Goal: Ask a question

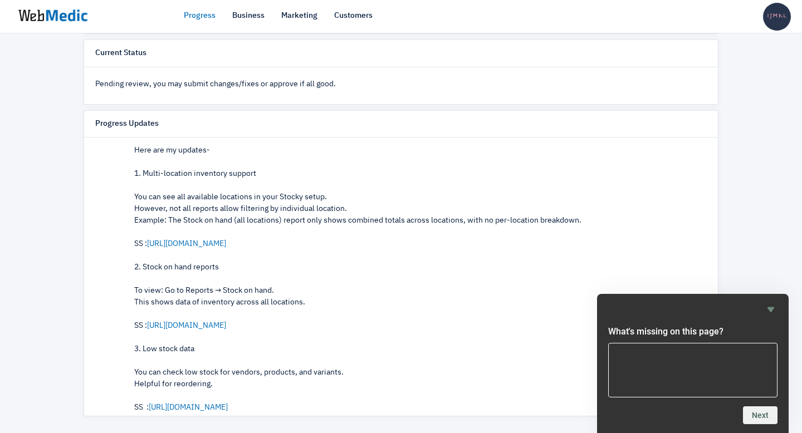
scroll to position [90, 0]
click at [207, 241] on link "[URL][DOMAIN_NAME]" at bounding box center [186, 242] width 79 height 8
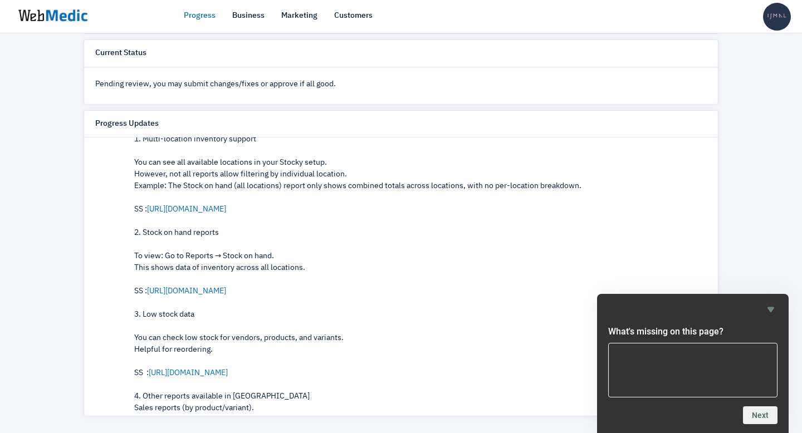
scroll to position [124, 0]
click at [226, 287] on link "[URL][DOMAIN_NAME]" at bounding box center [186, 290] width 79 height 8
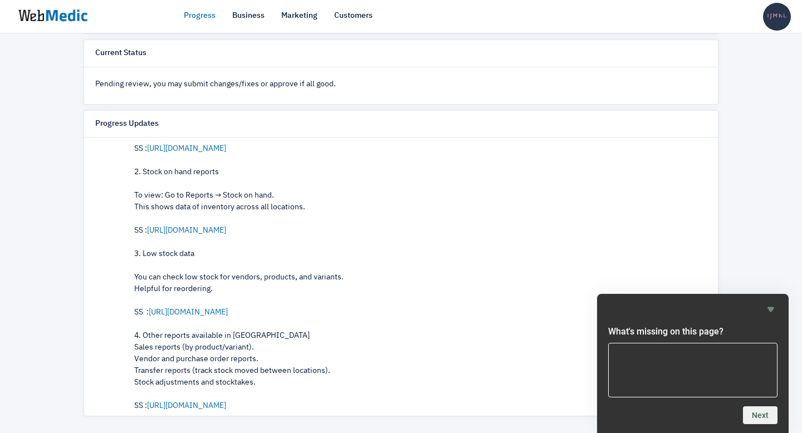
scroll to position [186, 0]
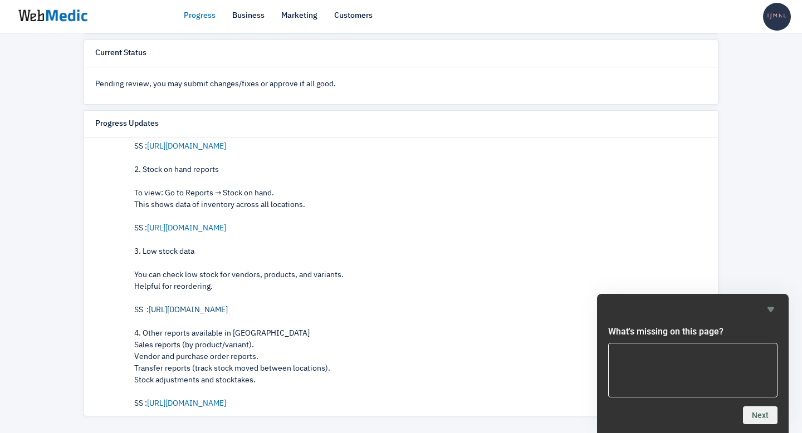
click at [187, 307] on link "[URL][DOMAIN_NAME]" at bounding box center [188, 310] width 79 height 8
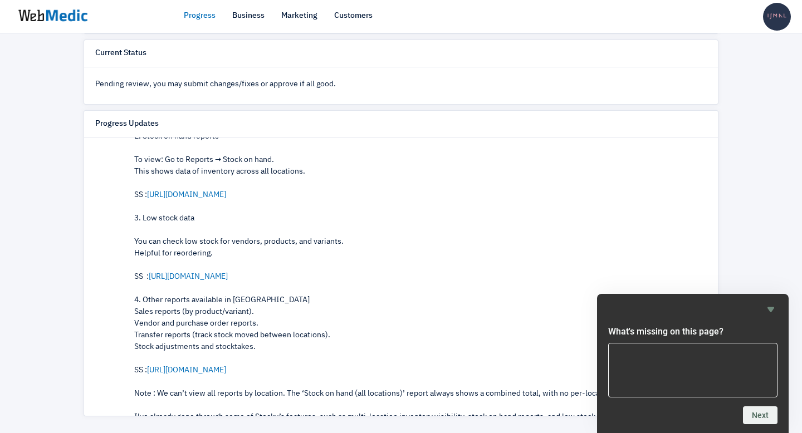
scroll to position [223, 0]
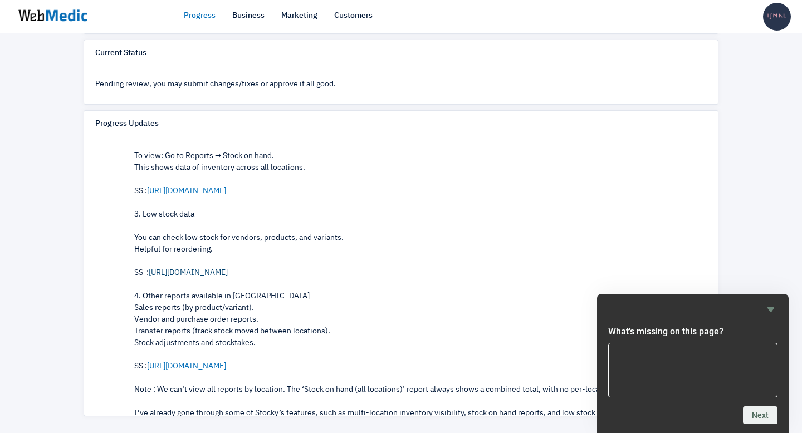
click at [187, 272] on link "https://prnt.sc/-UT1pKyNDLPr" at bounding box center [188, 273] width 79 height 8
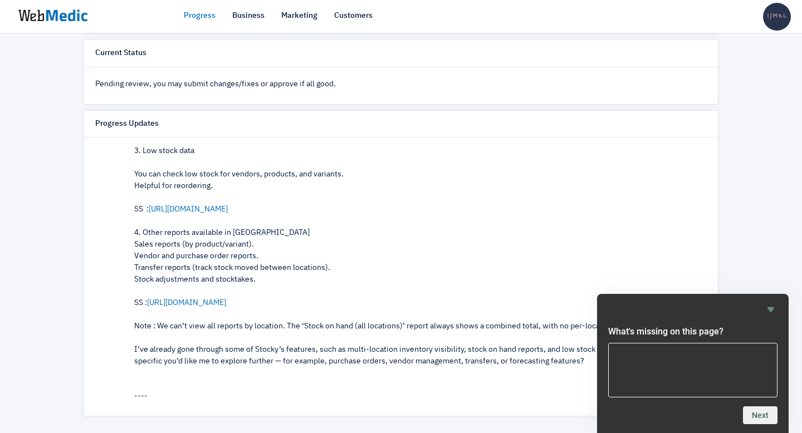
scroll to position [292, 0]
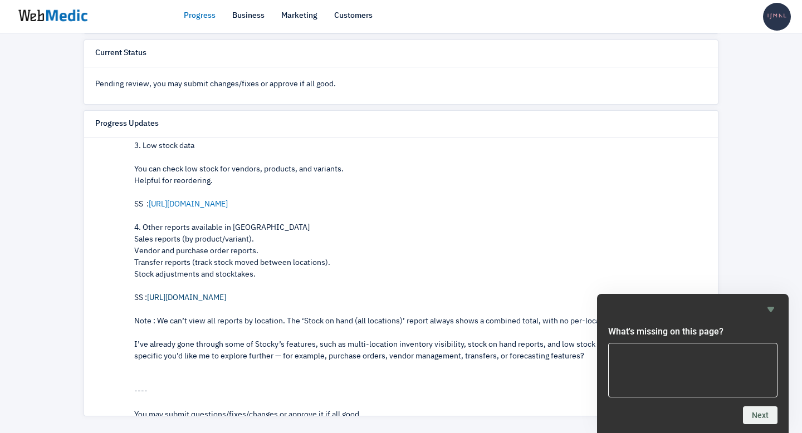
click at [194, 296] on link "https://prnt.sc/yxDSbuYgEnE2" at bounding box center [186, 298] width 79 height 8
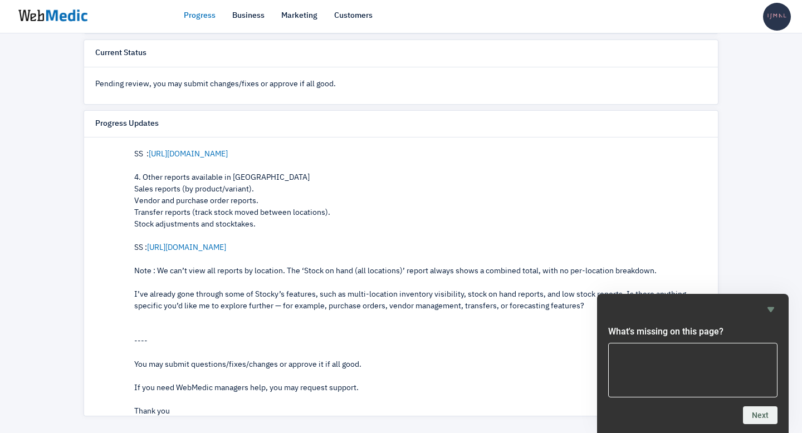
scroll to position [355, 0]
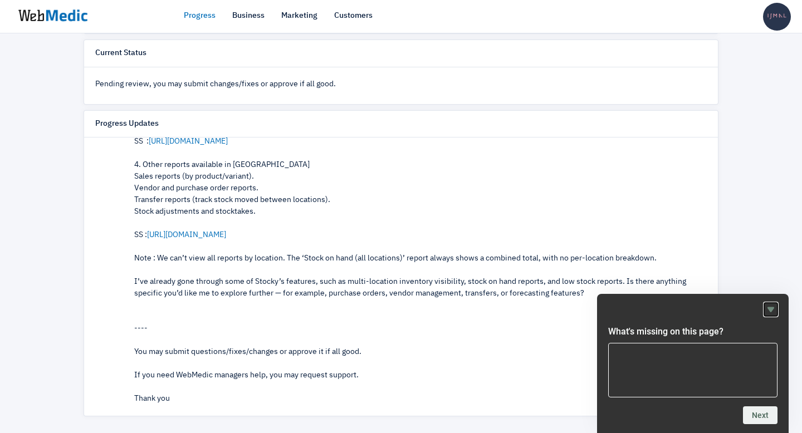
click at [773, 307] on icon "Hide survey" at bounding box center [770, 309] width 13 height 13
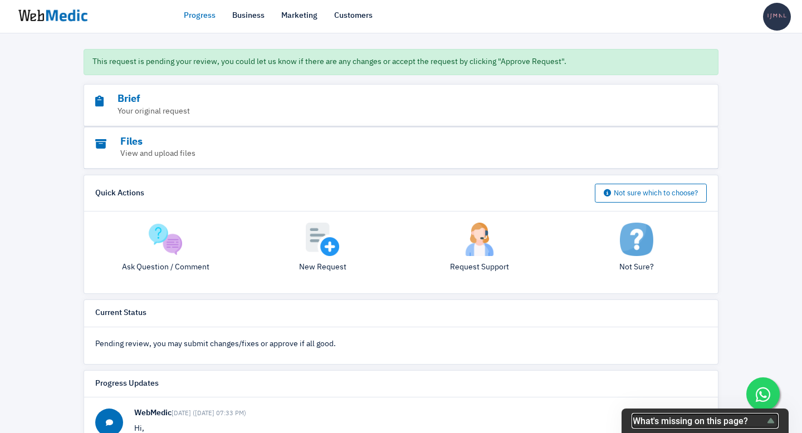
scroll to position [106, 0]
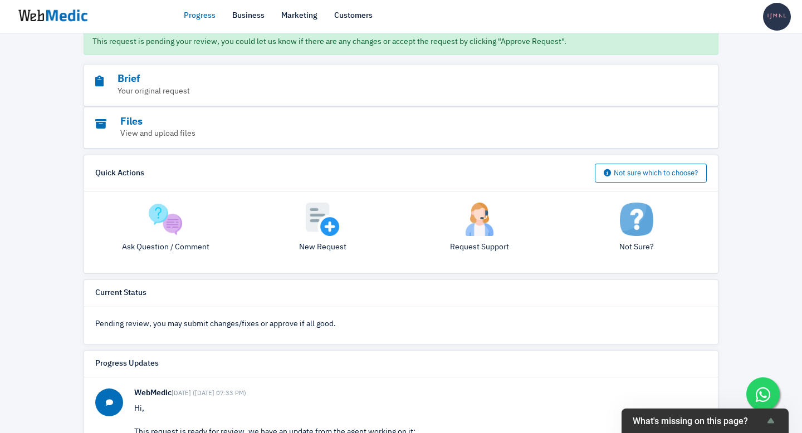
click at [173, 236] on img at bounding box center [165, 219] width 33 height 33
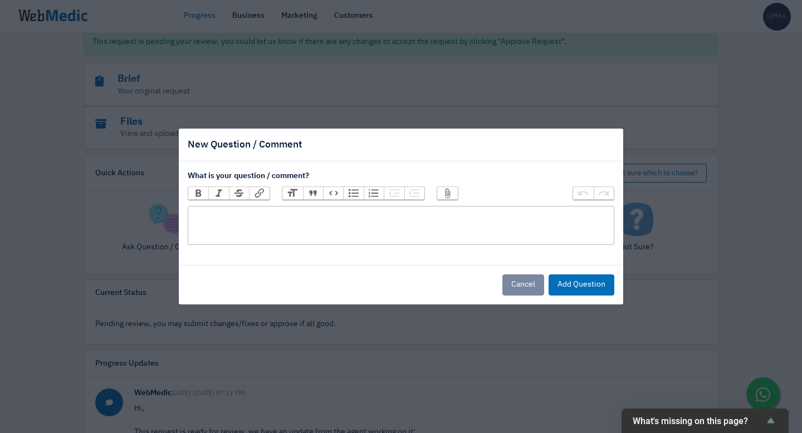
click at [282, 224] on trix-editor at bounding box center [401, 225] width 426 height 39
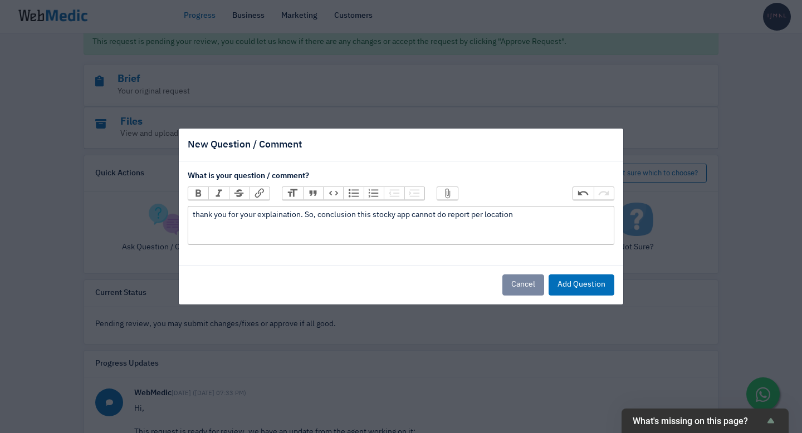
click at [471, 214] on div "thank you for your explaination. So, conclusion this stocky app cannot do repor…" at bounding box center [401, 215] width 416 height 12
click at [277, 216] on div "thank you for your explaination. So, conclusion this stocky app cannot do repor…" at bounding box center [401, 215] width 416 height 12
click at [319, 213] on div "thank you for your explaination. So, conclusion this stocky app cannot do repor…" at bounding box center [401, 215] width 416 height 12
click at [236, 221] on div "thank you for your explaination. So, from your conclusion this stocky app canno…" at bounding box center [401, 215] width 416 height 12
type trix-editor "<div>thank you for your explaination. So, from your conclusion this stocky app …"
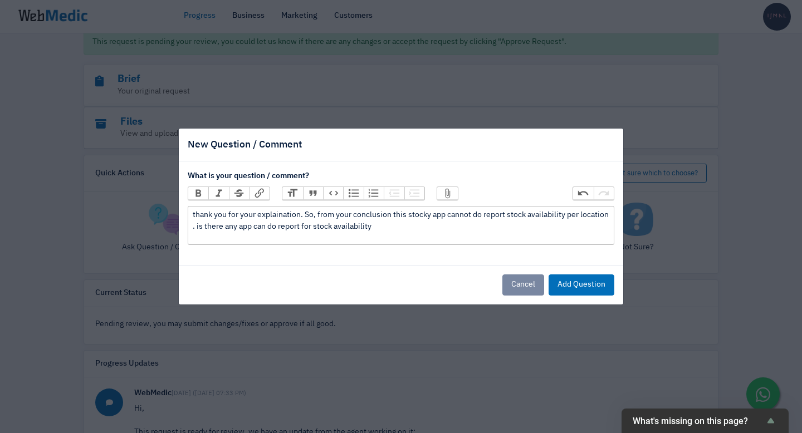
drag, startPoint x: 382, startPoint y: 224, endPoint x: 202, endPoint y: 206, distance: 180.8
click at [202, 206] on trix-editor "thank you for your explaination. So, from your conclusion this stocky app canno…" at bounding box center [401, 225] width 426 height 39
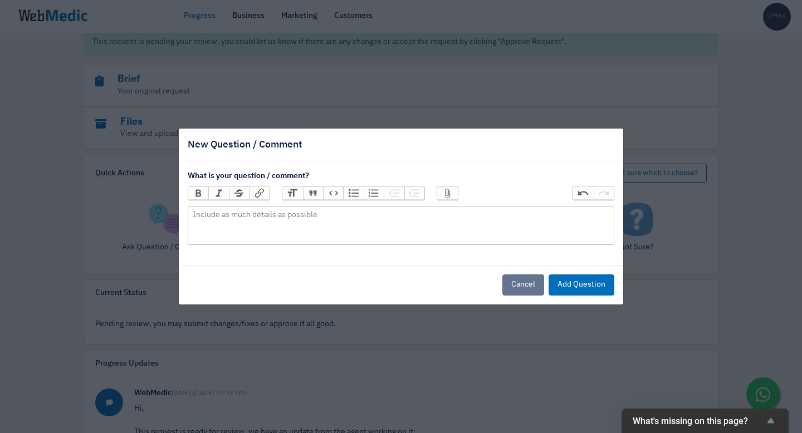
click at [522, 287] on button "Cancel" at bounding box center [523, 284] width 42 height 21
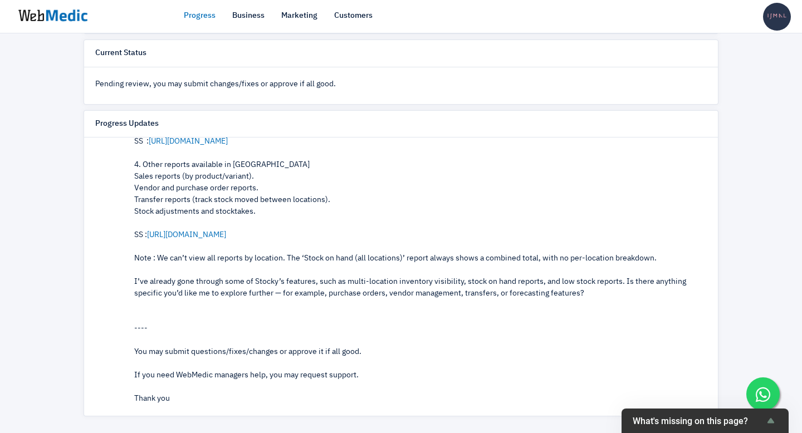
scroll to position [366, 0]
drag, startPoint x: 134, startPoint y: 185, endPoint x: 625, endPoint y: 301, distance: 504.5
click at [625, 301] on p "Hi, This request is ready for review, we have an update from the agent working …" at bounding box center [420, 106] width 572 height 596
copy p "Hi, This request is ready for review, we have an update from the agent working …"
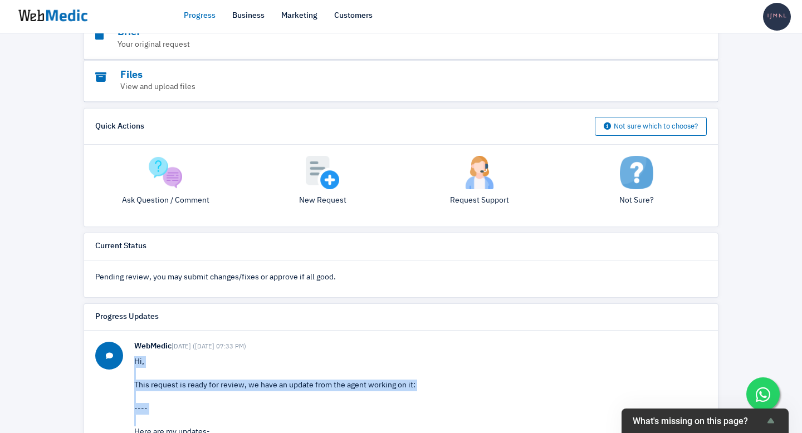
scroll to position [64, 0]
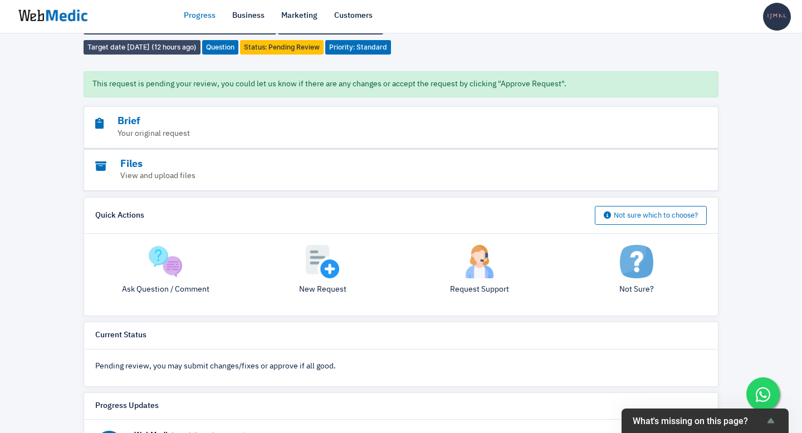
click at [173, 278] on img at bounding box center [165, 261] width 33 height 33
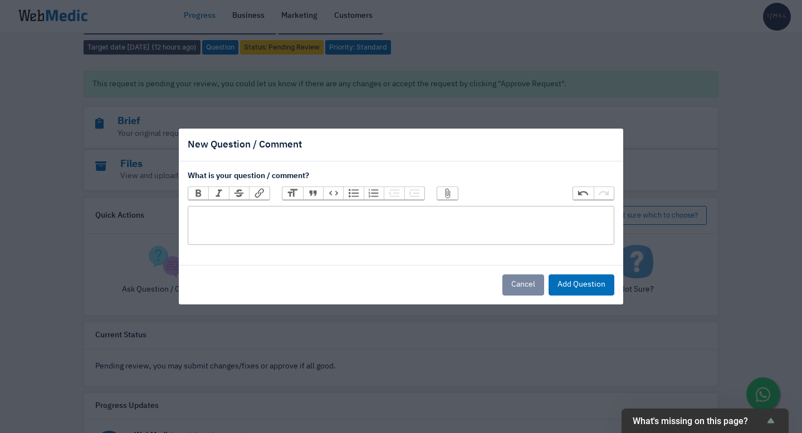
click at [242, 219] on trix-editor at bounding box center [401, 225] width 426 height 39
paste trix-editor "<div><strong>Hi [Name], thanks for the detailed findings. Can you also check sp…"
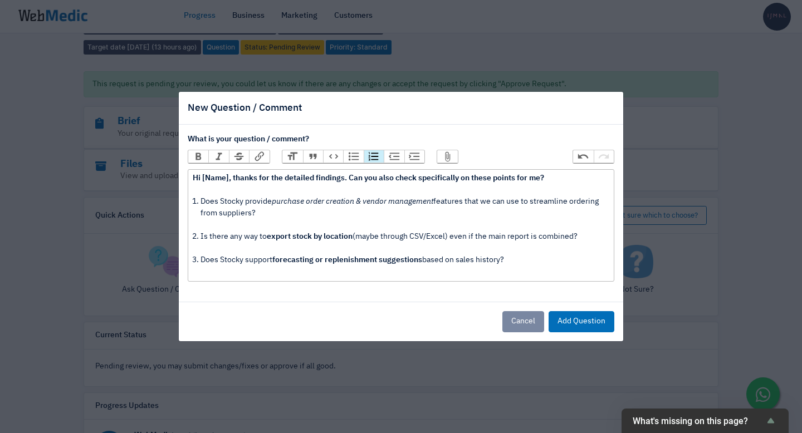
click at [233, 177] on strong "Hi [Name], thanks for the detailed findings. Can you also check specifically on…" at bounding box center [368, 178] width 351 height 8
type trix-editor "<div><strong>Hi , thanks for the detailed findings. Can you also check specific…"
drag, startPoint x: 256, startPoint y: 213, endPoint x: 190, endPoint y: 203, distance: 66.5
click at [190, 203] on trix-editor "Hi , thanks for the detailed findings. Can you also check specifically on these…" at bounding box center [401, 225] width 426 height 112
click at [349, 220] on li "Does Stocky provide purchase order creation & vendor management features that w…" at bounding box center [404, 213] width 408 height 35
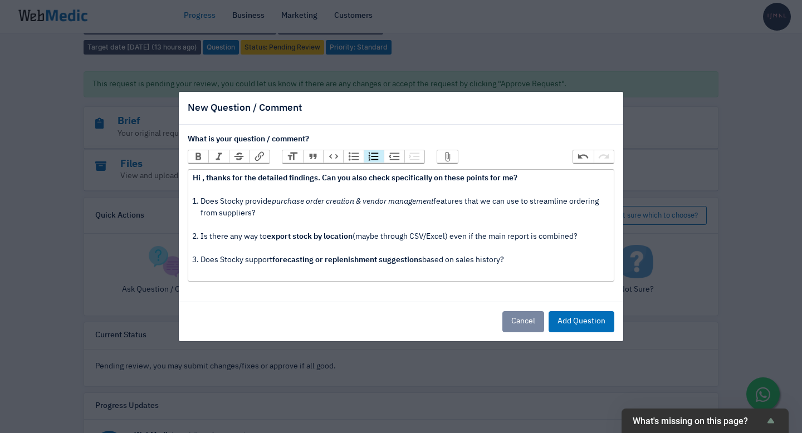
click at [543, 257] on li "Does Stocky support forecasting or replenishment suggestions based on sales his…" at bounding box center [404, 265] width 408 height 23
click at [582, 322] on button "Add Question" at bounding box center [581, 321] width 66 height 21
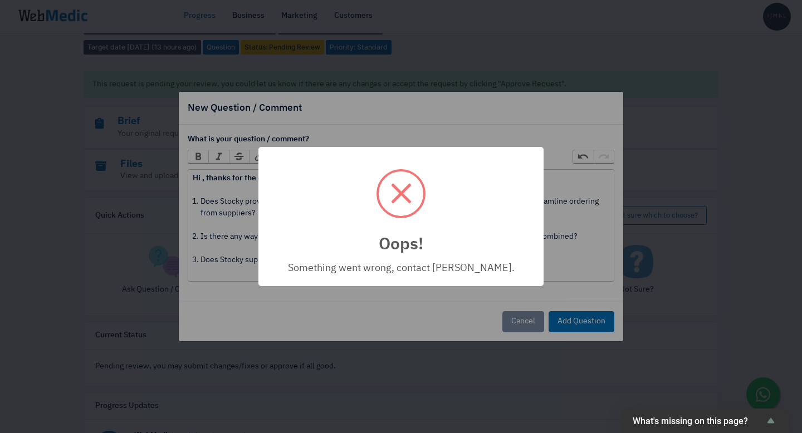
click at [462, 148] on div "Oops! × Something went wrong, contact Jean. OK Cancel" at bounding box center [400, 217] width 285 height 140
click at [704, 276] on div "Oops! × Something went wrong, contact Jean. OK Cancel" at bounding box center [401, 216] width 802 height 433
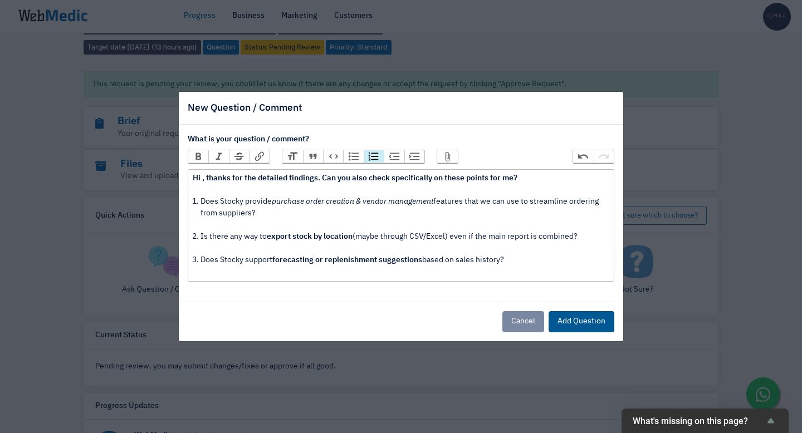
click at [579, 321] on button "Add Question" at bounding box center [581, 321] width 66 height 21
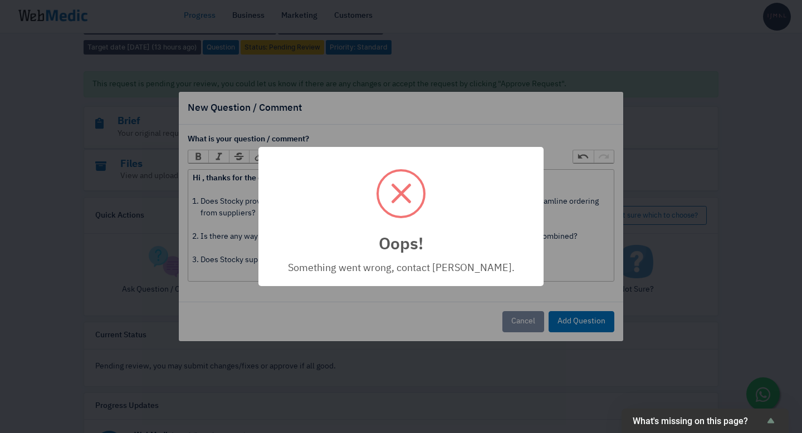
click at [728, 256] on div "Oops! × Something went wrong, contact Jean. OK Cancel" at bounding box center [401, 216] width 802 height 433
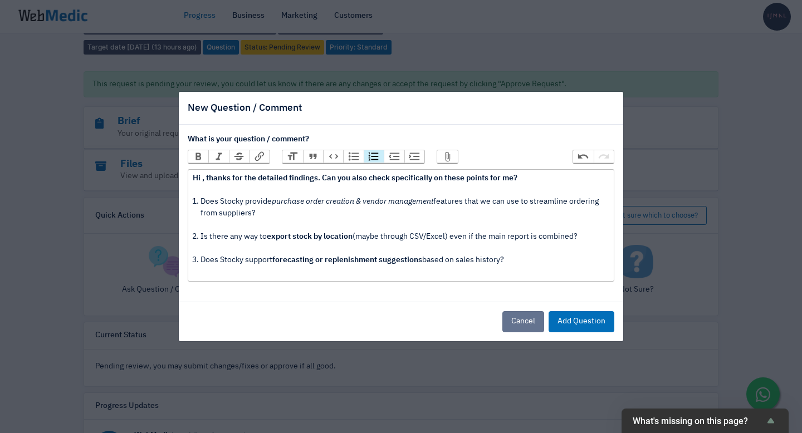
click at [522, 322] on button "Cancel" at bounding box center [523, 321] width 42 height 21
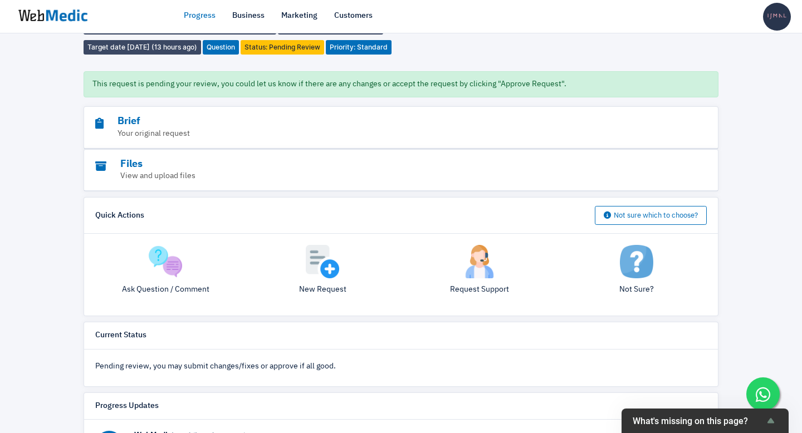
scroll to position [0, 0]
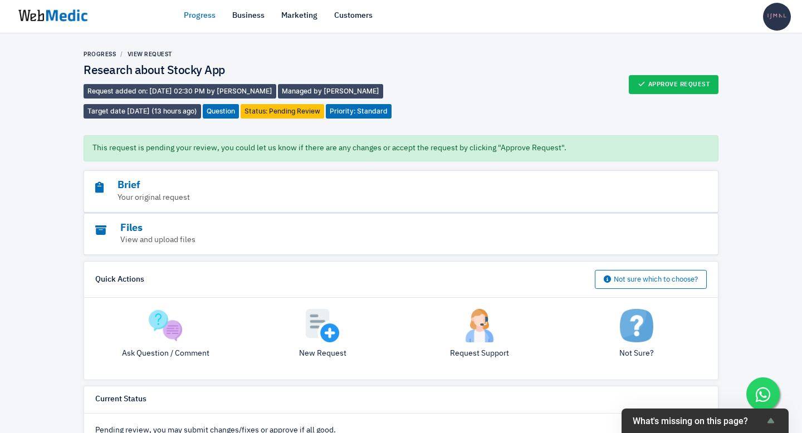
click at [198, 16] on link "Progress" at bounding box center [200, 16] width 32 height 12
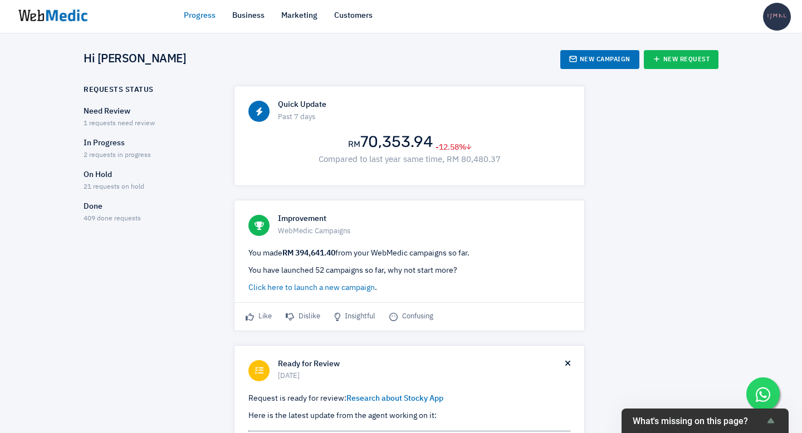
click at [104, 111] on p "Need Review" at bounding box center [149, 112] width 131 height 12
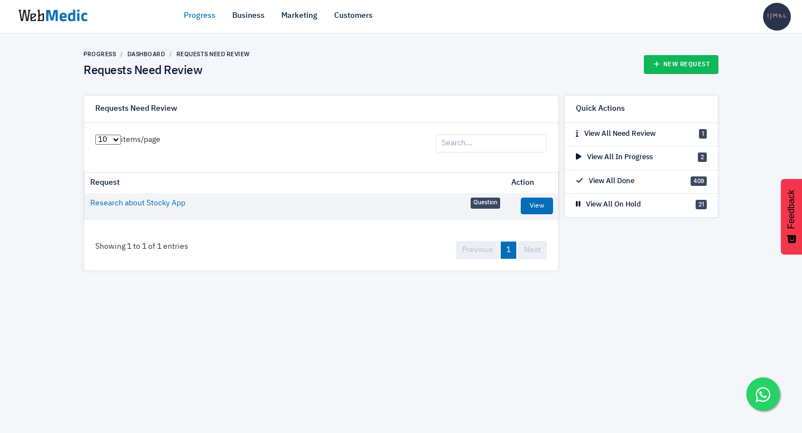
click at [190, 12] on link "Progress" at bounding box center [200, 16] width 32 height 12
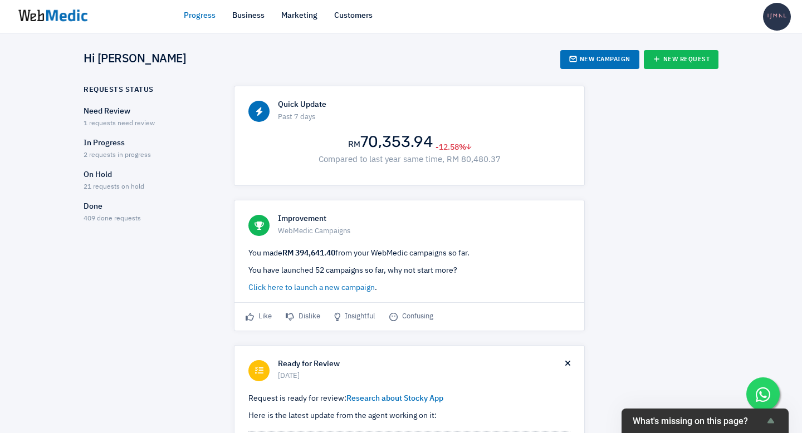
click at [104, 143] on p "In Progress" at bounding box center [149, 144] width 131 height 12
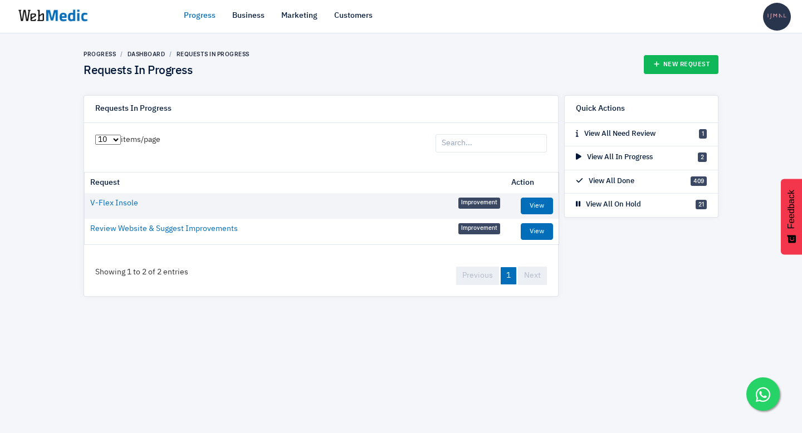
click at [125, 109] on h6 "Requests In Progress" at bounding box center [133, 109] width 76 height 10
click at [612, 134] on p "View All Need Review" at bounding box center [616, 134] width 80 height 11
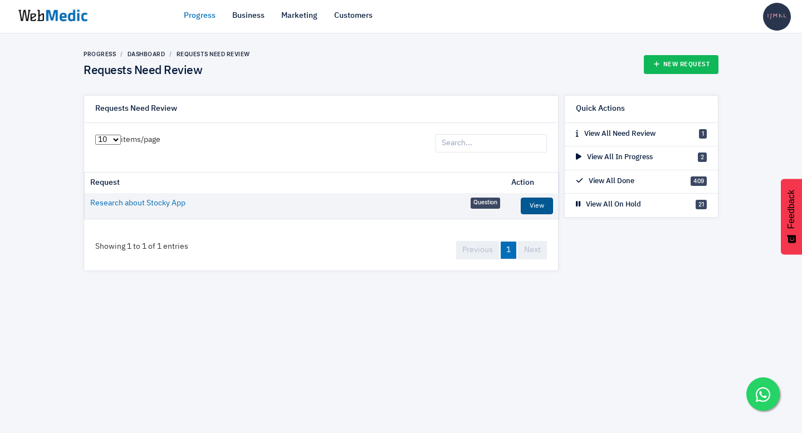
click at [534, 203] on link "View" at bounding box center [537, 206] width 32 height 17
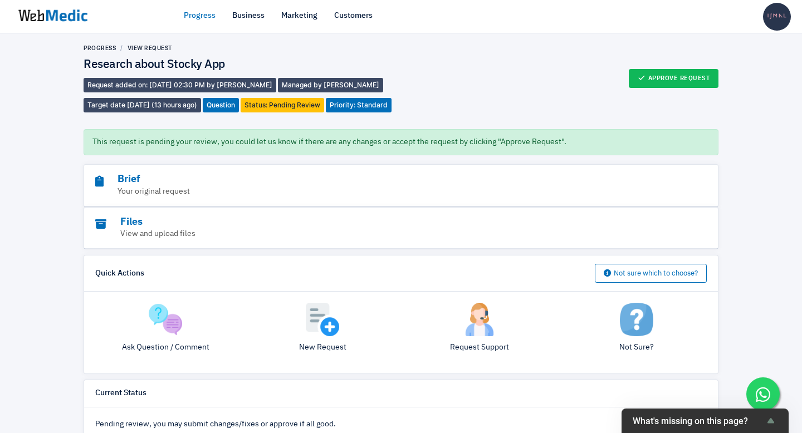
scroll to position [7, 0]
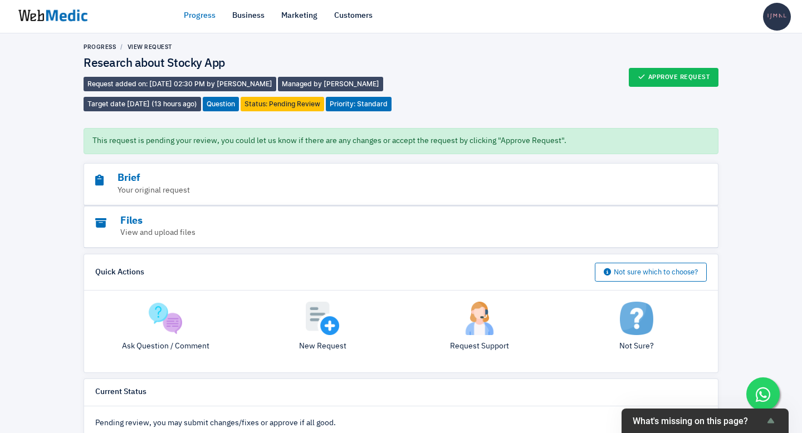
click at [171, 356] on div "Ask Question / Comment" at bounding box center [165, 332] width 157 height 60
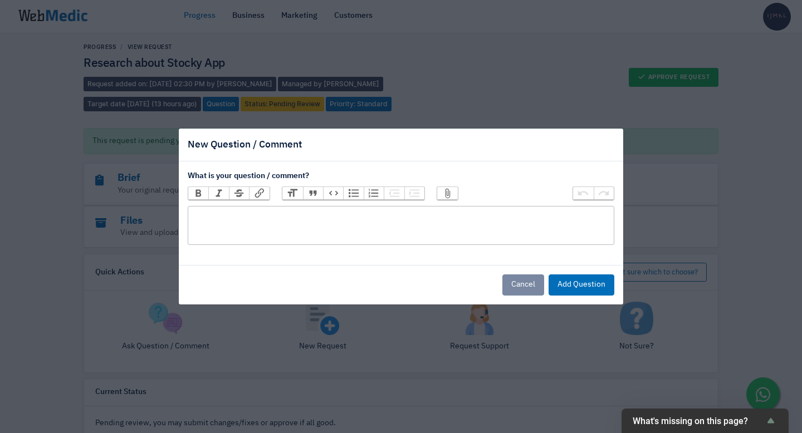
click at [323, 219] on trix-editor at bounding box center [401, 225] width 426 height 39
paste trix-editor "<div><strong>Hi [Name], thanks for the detailed findings. Can you also check sp…"
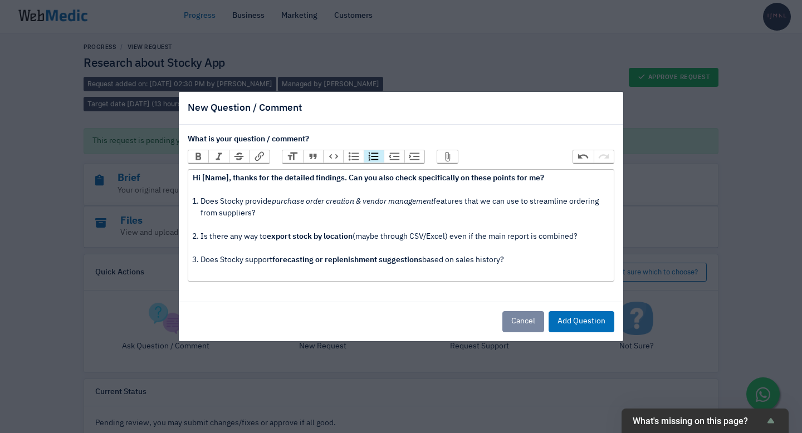
type trix-editor "<div><strong>Hi [Name], thanks for the detailed findings. Can you also check sp…"
click at [566, 317] on button "Add Question" at bounding box center [581, 321] width 66 height 21
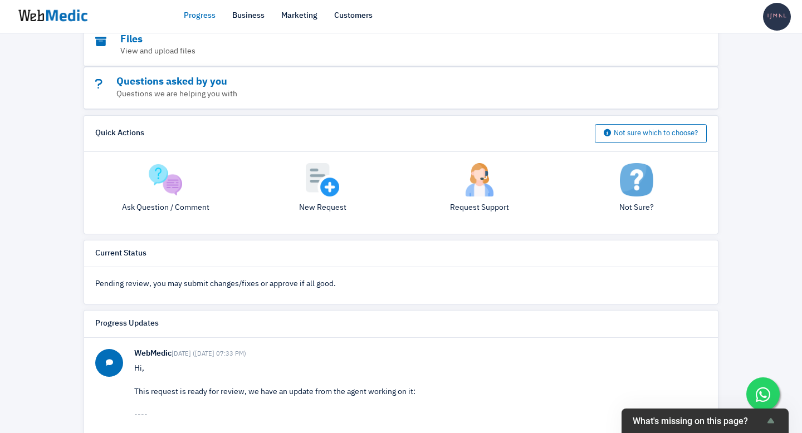
scroll to position [133, 0]
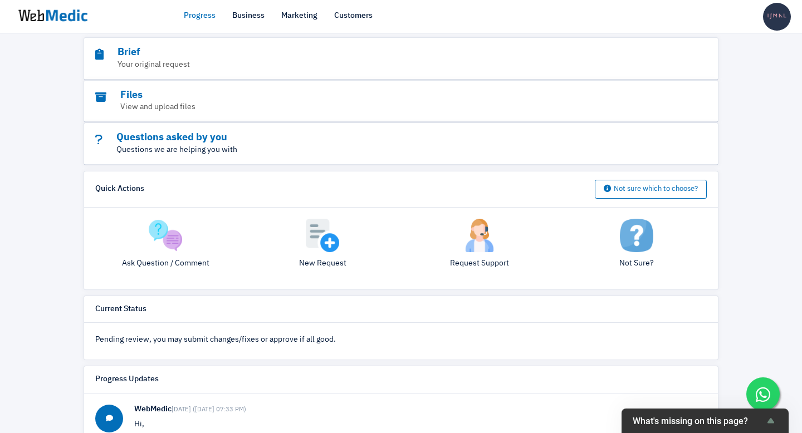
click at [286, 156] on p "Questions we are helping you with" at bounding box center [370, 150] width 550 height 12
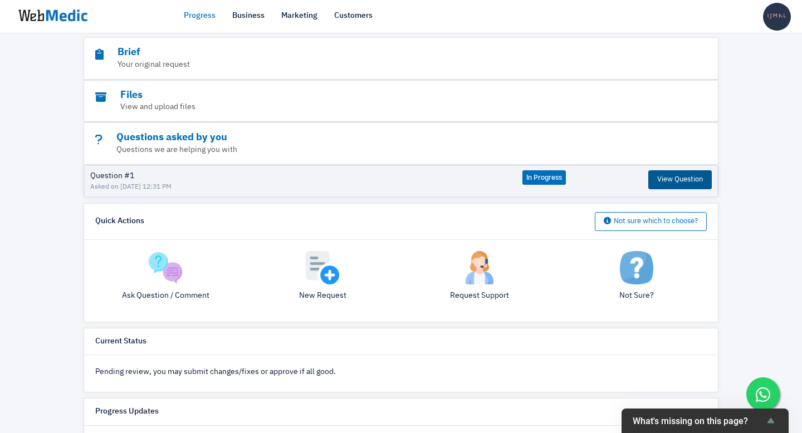
click at [669, 189] on button "View Question" at bounding box center [679, 179] width 63 height 19
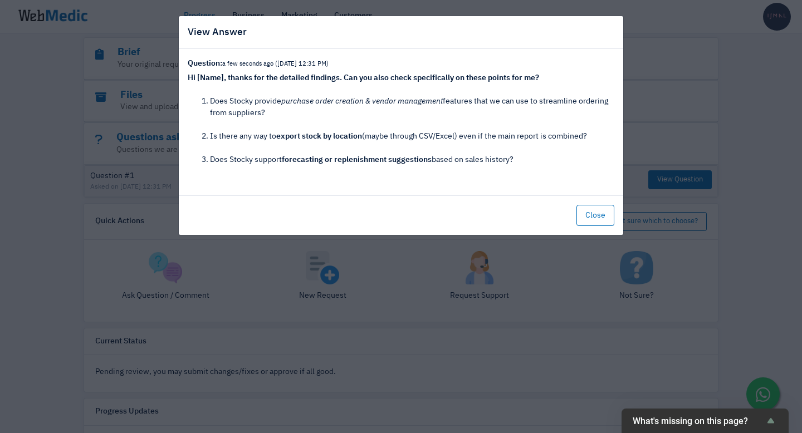
drag, startPoint x: 281, startPoint y: 75, endPoint x: 256, endPoint y: 73, distance: 25.7
click at [279, 75] on strong "Hi [Name], thanks for the detailed findings. Can you also check specifically on…" at bounding box center [363, 78] width 351 height 8
drag, startPoint x: 218, startPoint y: 79, endPoint x: 203, endPoint y: 77, distance: 15.7
click at [218, 79] on strong "Hi [Name], thanks for the detailed findings. Can you also check specifically on…" at bounding box center [363, 78] width 351 height 8
click at [199, 77] on strong "Hi [Name], thanks for the detailed findings. Can you also check specifically on…" at bounding box center [363, 78] width 351 height 8
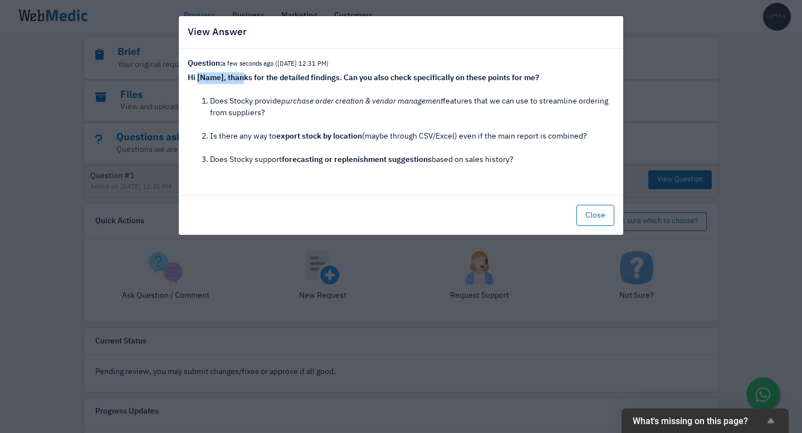
drag, startPoint x: 197, startPoint y: 77, endPoint x: 242, endPoint y: 79, distance: 44.6
click at [242, 79] on strong "Hi [Name], thanks for the detailed findings. Can you also check specifically on…" at bounding box center [363, 78] width 351 height 8
click at [238, 79] on strong "Hi [Name], thanks for the detailed findings. Can you also check specifically on…" at bounding box center [363, 78] width 351 height 8
click at [598, 215] on button "Close" at bounding box center [595, 215] width 38 height 21
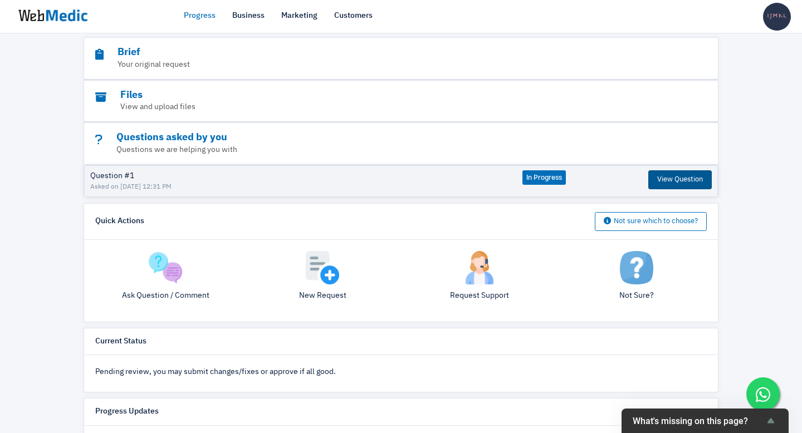
click at [679, 189] on button "View Question" at bounding box center [679, 179] width 63 height 19
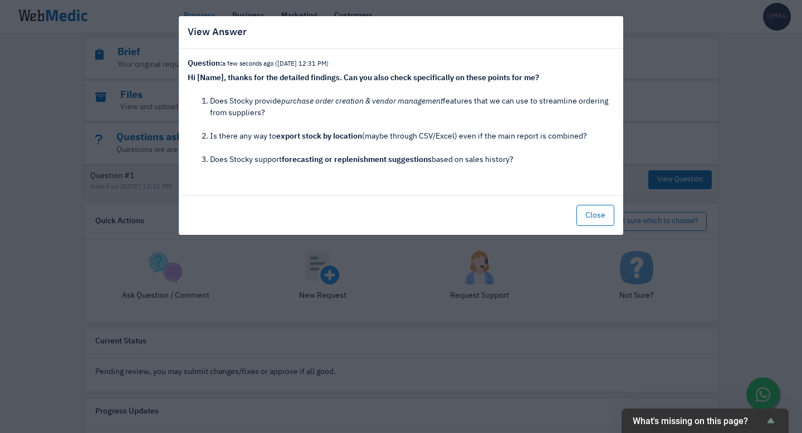
drag, startPoint x: 247, startPoint y: 95, endPoint x: 217, endPoint y: 78, distance: 33.6
click at [243, 92] on div "Hi [Name], thanks for the detailed findings. Can you also check specifically on…" at bounding box center [401, 83] width 426 height 23
click at [214, 76] on strong "Hi [Name], thanks for the detailed findings. Can you also check specifically on…" at bounding box center [363, 78] width 351 height 8
click at [600, 209] on button "Close" at bounding box center [595, 215] width 38 height 21
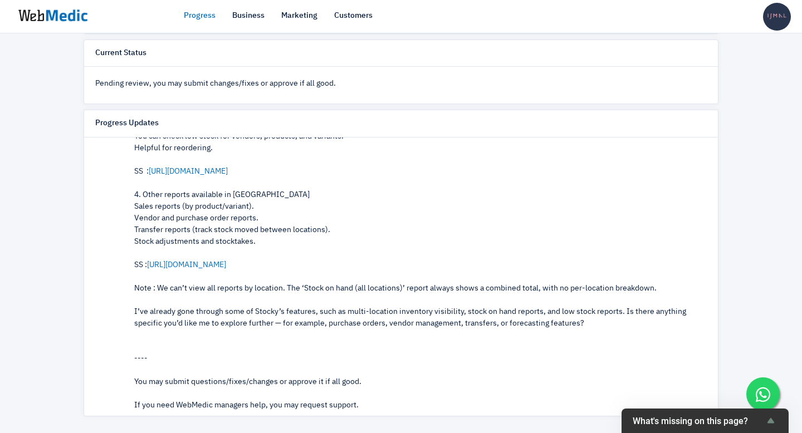
scroll to position [354, 0]
